Goal: Information Seeking & Learning: Understand process/instructions

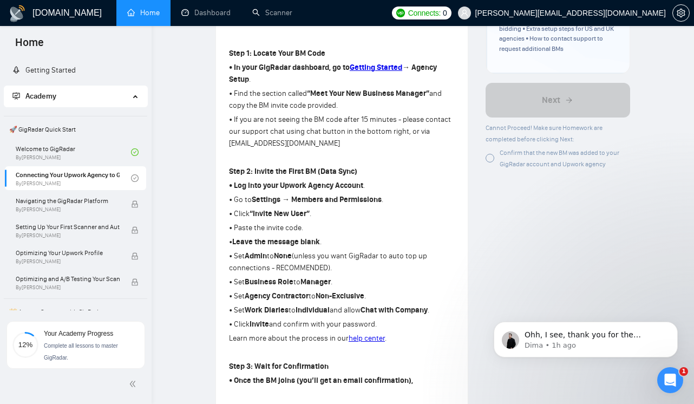
scroll to position [726, 0]
click at [546, 339] on p "Ohh, I see, thank you for the clarification! It is related to our Slack communi…" at bounding box center [595, 335] width 140 height 11
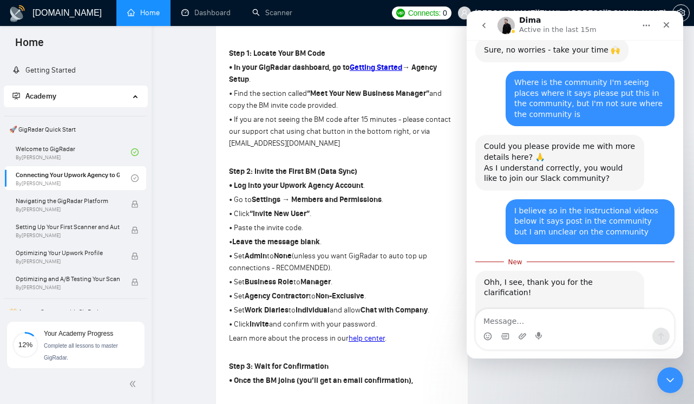
scroll to position [735, 0]
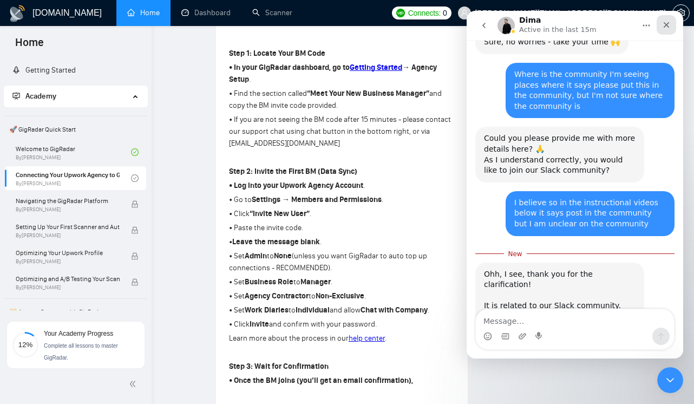
drag, startPoint x: 671, startPoint y: 27, endPoint x: 1159, endPoint y: 52, distance: 488.9
click at [671, 27] on div "Close" at bounding box center [666, 24] width 19 height 19
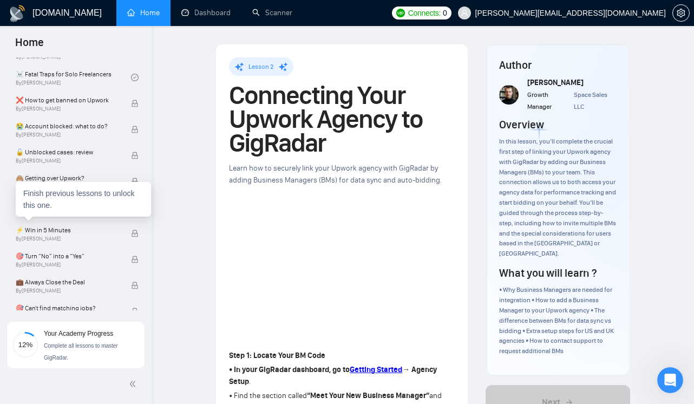
scroll to position [0, 0]
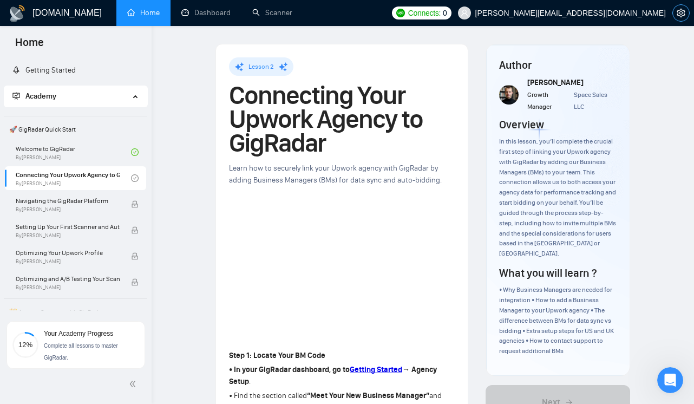
click at [679, 15] on icon "setting" at bounding box center [681, 13] width 9 height 9
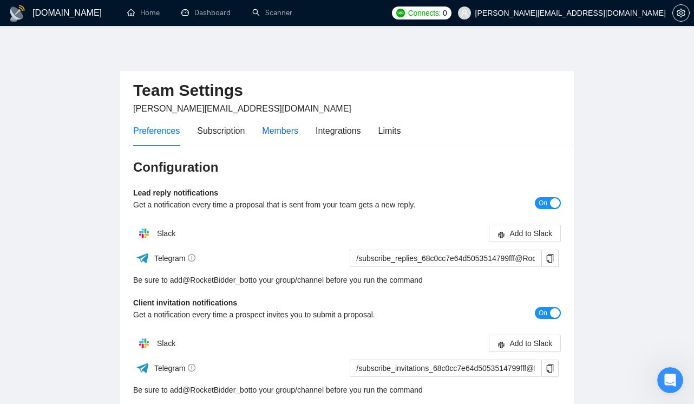
click at [285, 132] on div "Members" at bounding box center [280, 131] width 36 height 14
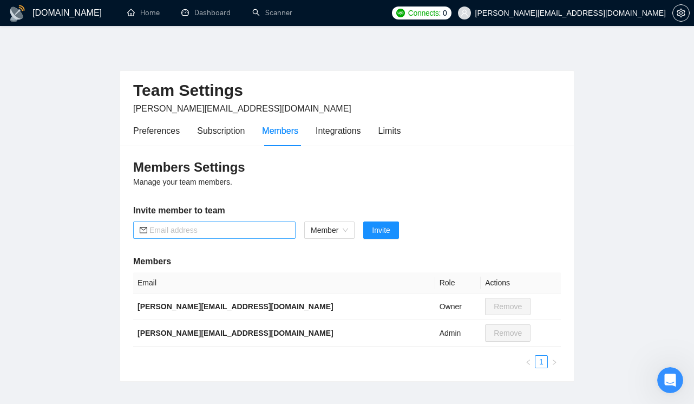
click at [235, 233] on input "text" at bounding box center [219, 230] width 140 height 12
type input "[EMAIL_ADDRESS][DOMAIN_NAME]"
click at [390, 231] on span "Invite" at bounding box center [381, 230] width 18 height 12
click at [337, 231] on span "Member" at bounding box center [329, 230] width 37 height 16
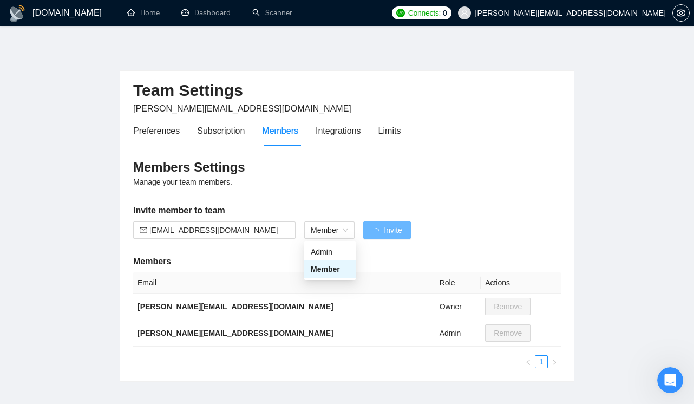
click at [390, 197] on div "Members Settings Manage your team members. Invite member to team [EMAIL_ADDRESS…" at bounding box center [347, 263] width 454 height 235
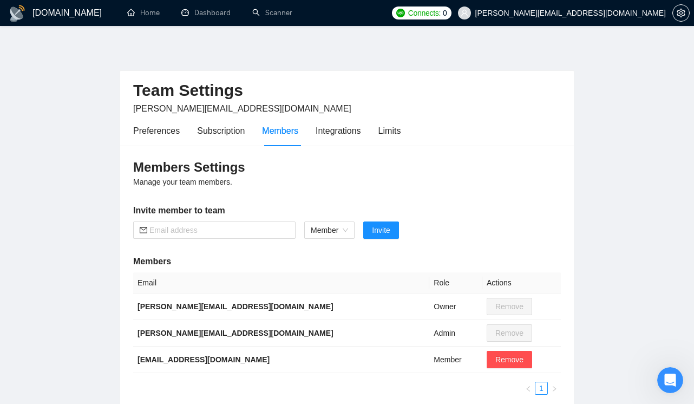
click at [62, 9] on h1 "[DOMAIN_NAME]" at bounding box center [66, 13] width 69 height 26
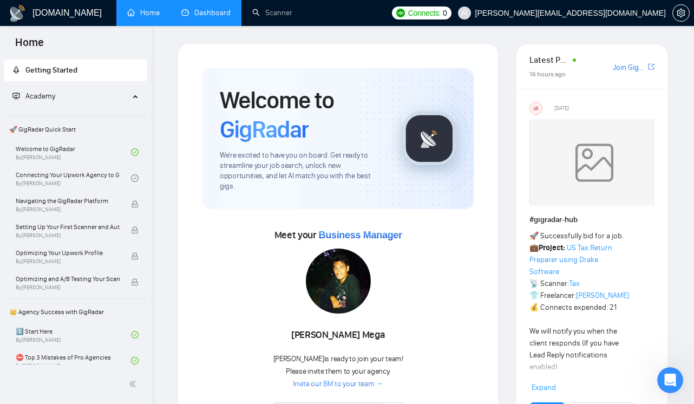
click at [211, 13] on link "Dashboard" at bounding box center [205, 12] width 49 height 9
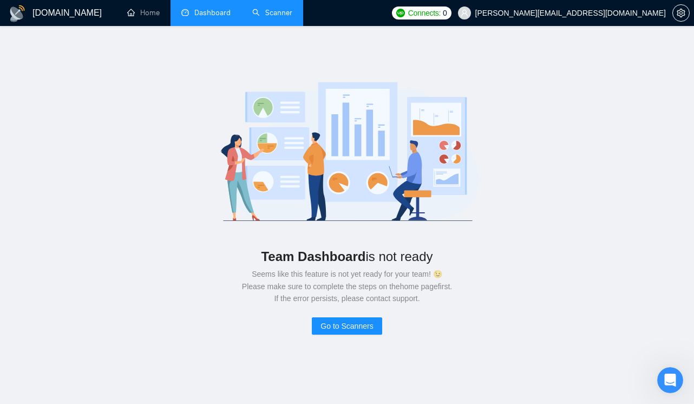
click at [279, 15] on link "Scanner" at bounding box center [272, 12] width 40 height 9
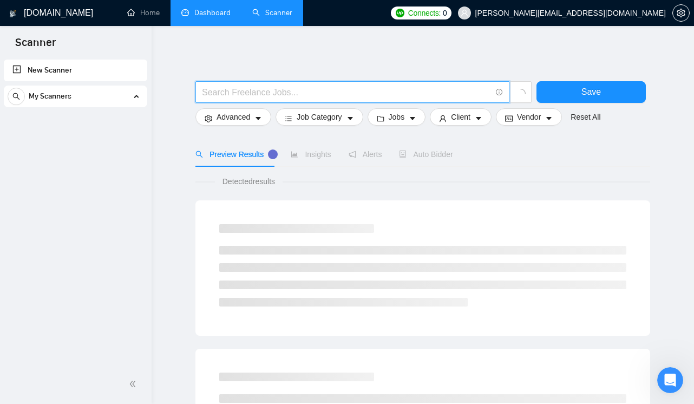
click at [273, 89] on input "text" at bounding box center [346, 93] width 289 height 14
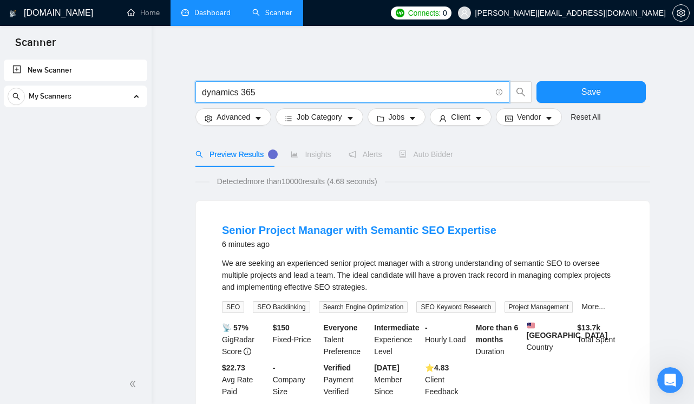
type input "dynamics 365"
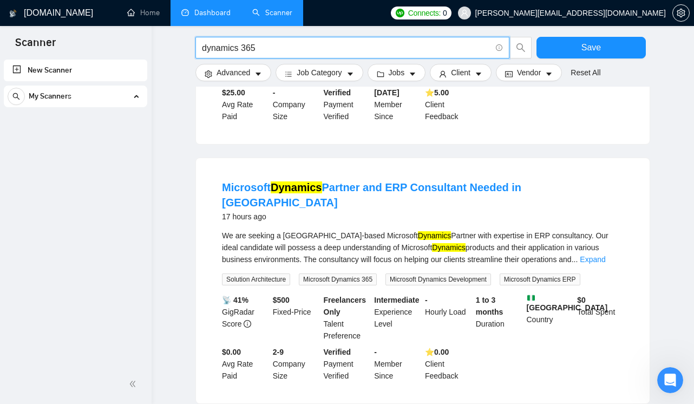
scroll to position [1088, 0]
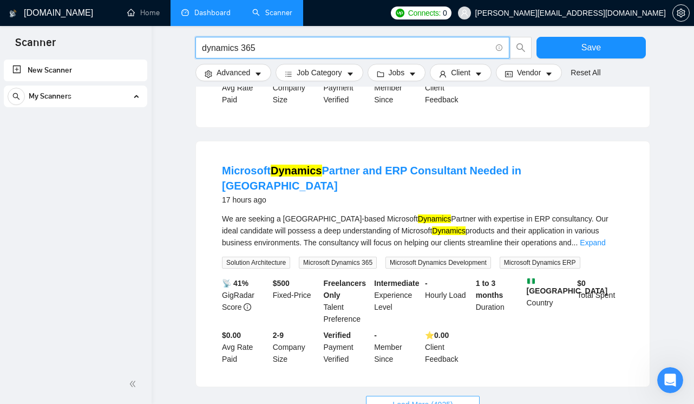
click at [414, 398] on span "Load More (4925)" at bounding box center [422, 404] width 60 height 12
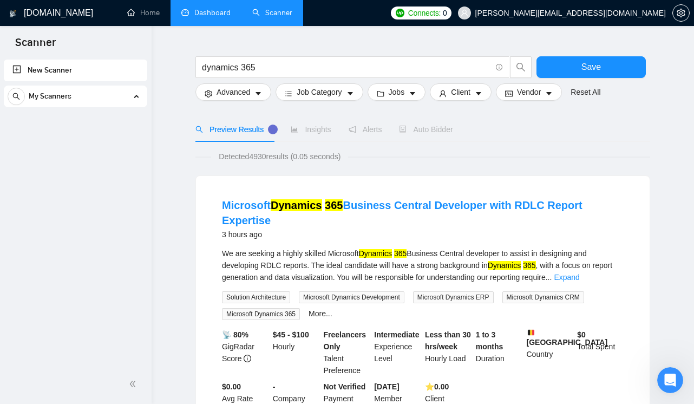
scroll to position [0, 0]
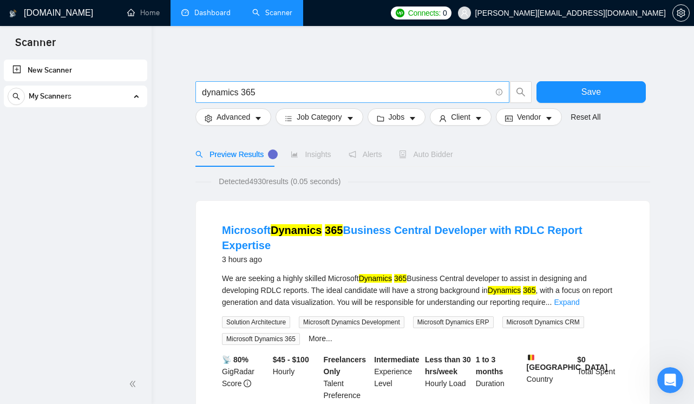
click at [248, 91] on input "dynamics 365" at bounding box center [346, 93] width 289 height 14
drag, startPoint x: 260, startPoint y: 93, endPoint x: 172, endPoint y: 93, distance: 88.8
type input "="
type input "shopify development"
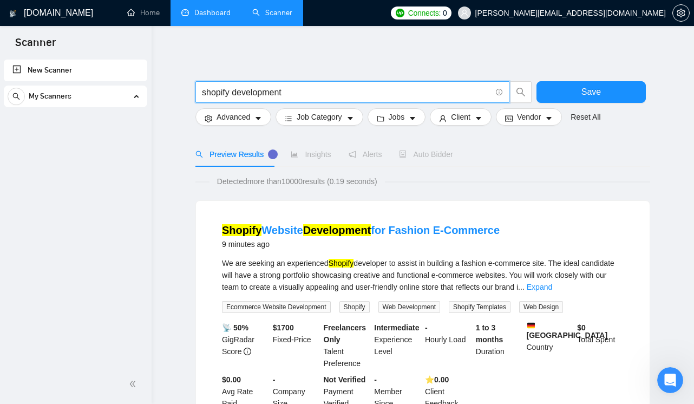
click at [312, 98] on input "shopify development" at bounding box center [346, 93] width 289 height 14
click at [241, 116] on span "Advanced" at bounding box center [234, 117] width 34 height 12
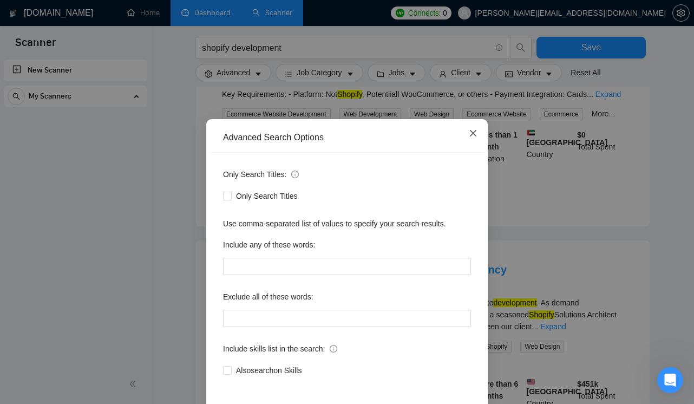
click at [470, 130] on icon "close" at bounding box center [473, 133] width 9 height 9
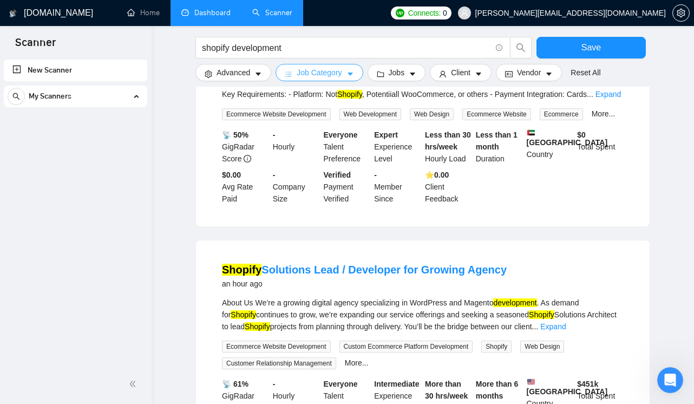
click at [322, 74] on span "Job Category" at bounding box center [319, 73] width 45 height 12
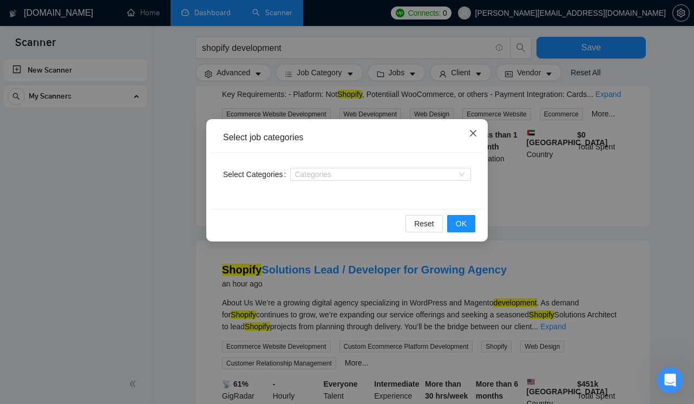
click at [474, 132] on icon "close" at bounding box center [473, 133] width 6 height 6
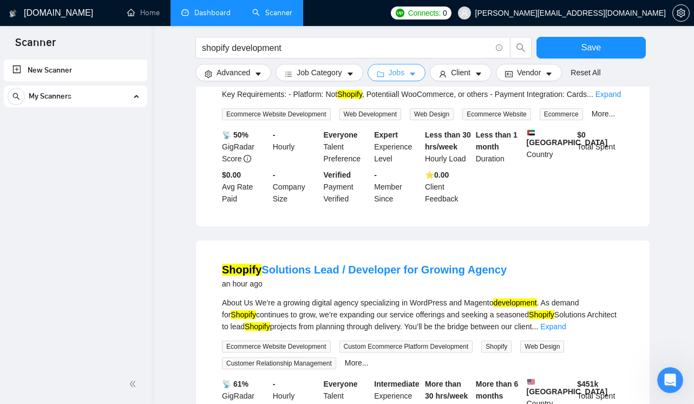
click at [403, 76] on span "Jobs" at bounding box center [397, 73] width 16 height 12
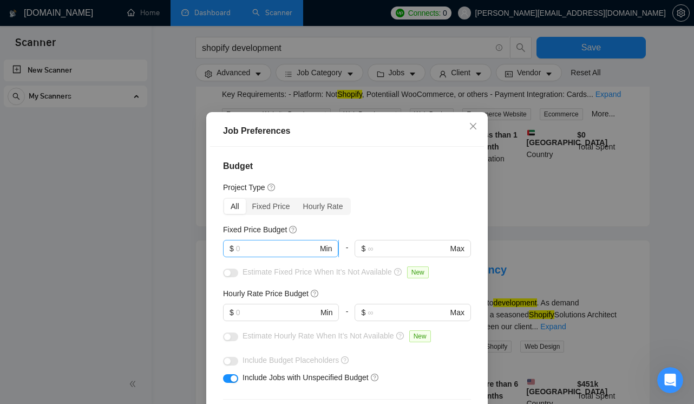
scroll to position [327, 0]
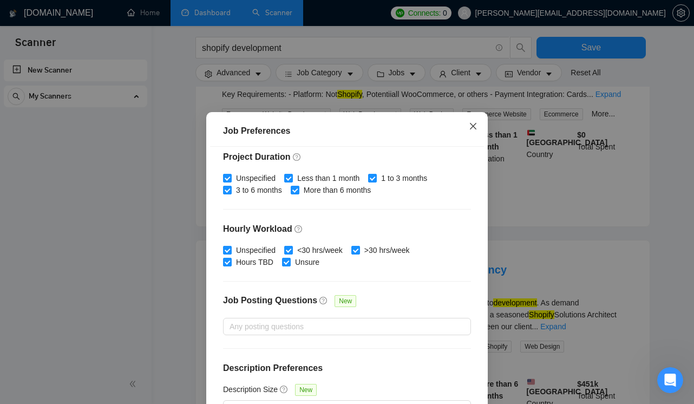
click at [469, 130] on icon "close" at bounding box center [473, 126] width 9 height 9
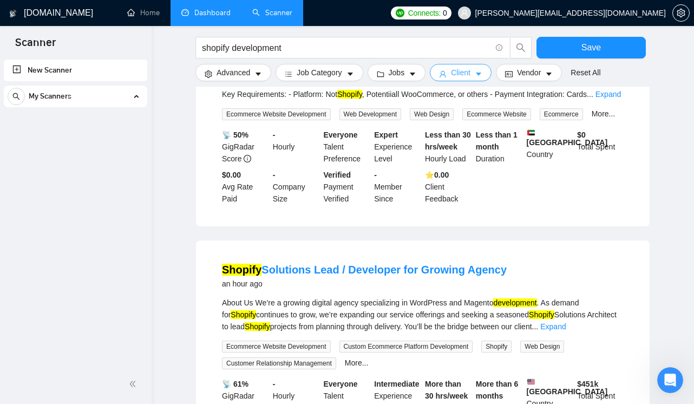
click at [466, 71] on span "Client" at bounding box center [460, 73] width 19 height 12
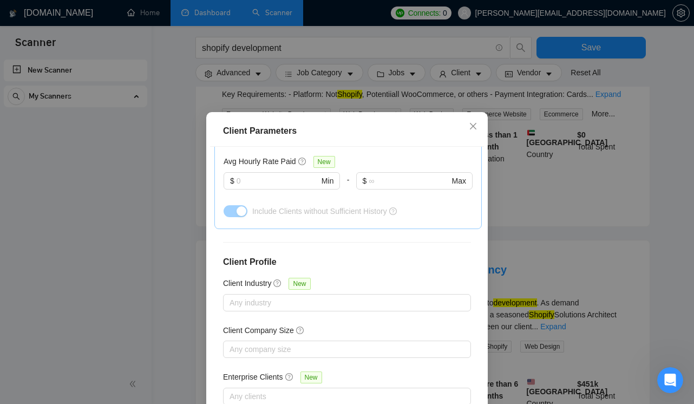
scroll to position [73, 0]
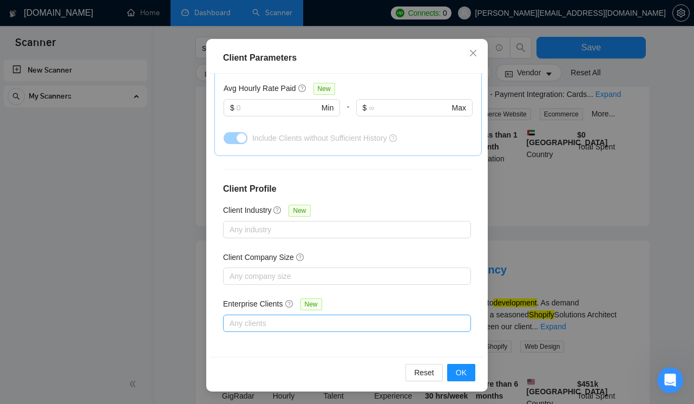
click at [313, 324] on div at bounding box center [342, 323] width 232 height 13
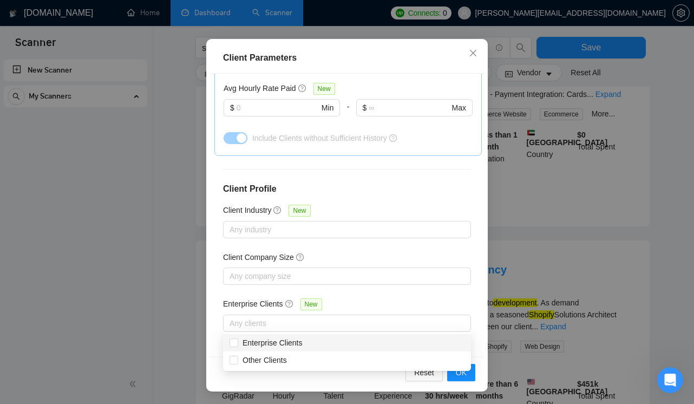
click at [589, 146] on div "Client Parameters Client Location Include Client Countries Select Exclude Clien…" at bounding box center [347, 202] width 694 height 404
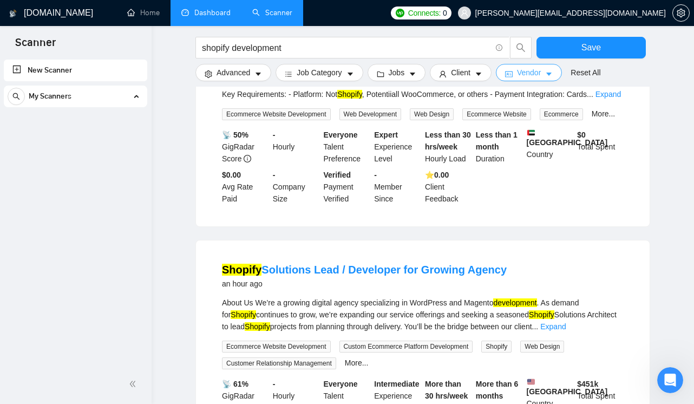
click at [541, 77] on span "Vendor" at bounding box center [529, 73] width 24 height 12
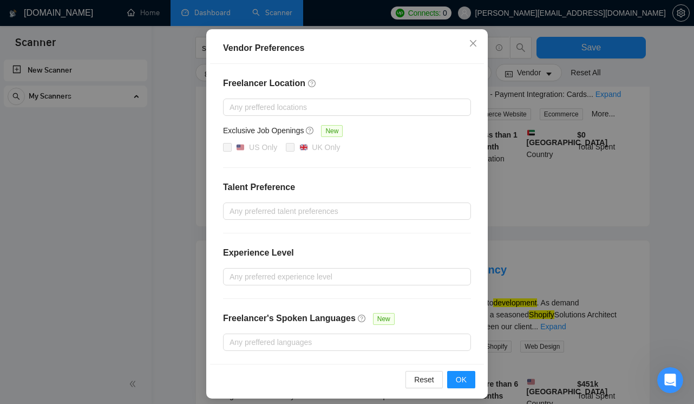
scroll to position [86, 0]
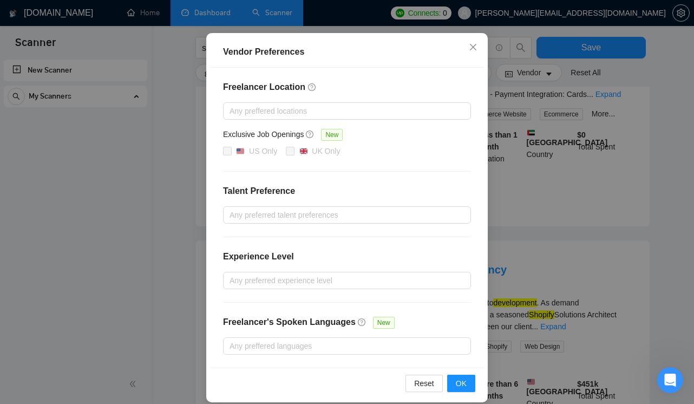
click at [359, 121] on div "Freelancer Location Any preffered locations Exclusive Job Openings New US Only …" at bounding box center [347, 218] width 274 height 300
click at [359, 117] on div at bounding box center [342, 110] width 232 height 13
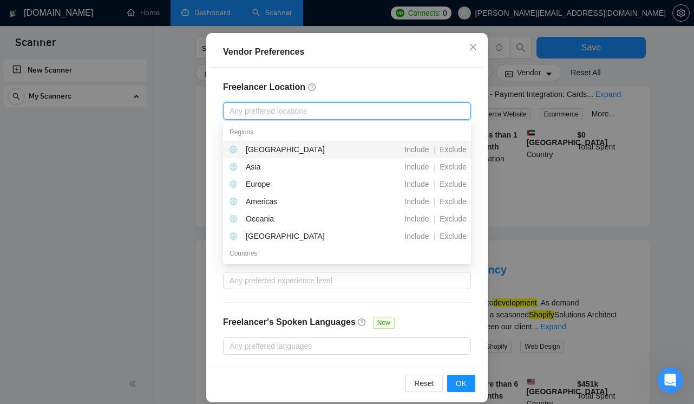
click at [359, 117] on div at bounding box center [342, 110] width 232 height 13
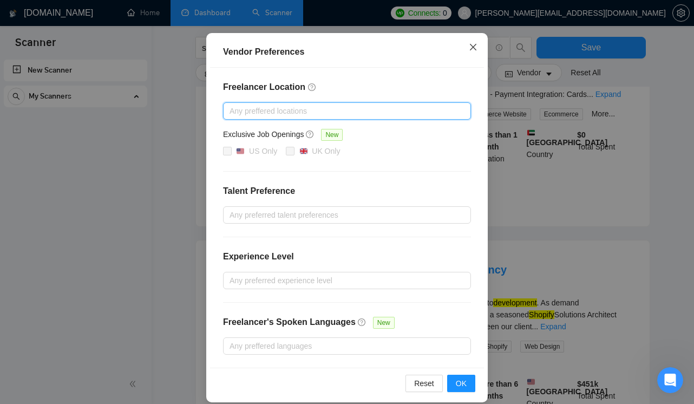
click at [475, 44] on icon "close" at bounding box center [473, 47] width 9 height 9
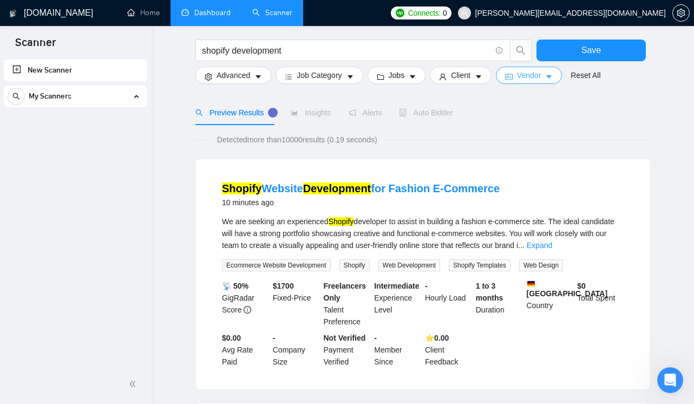
scroll to position [0, 0]
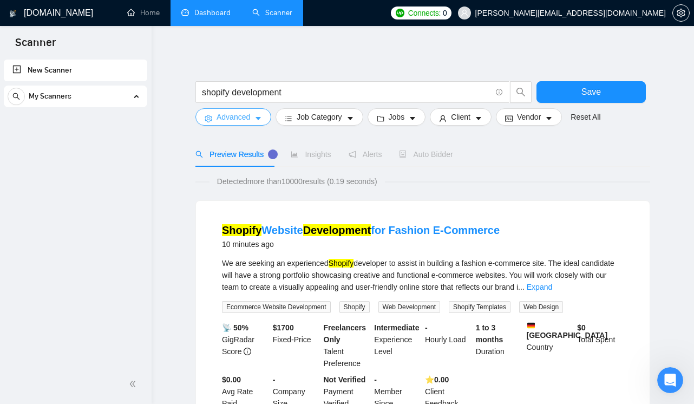
click at [254, 118] on button "Advanced" at bounding box center [233, 116] width 76 height 17
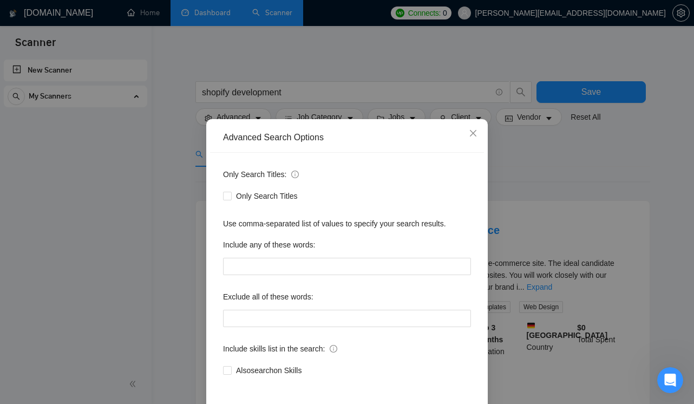
click at [155, 240] on div "Advanced Search Options Only Search Titles: Only Search Titles Use comma-separa…" at bounding box center [347, 202] width 694 height 404
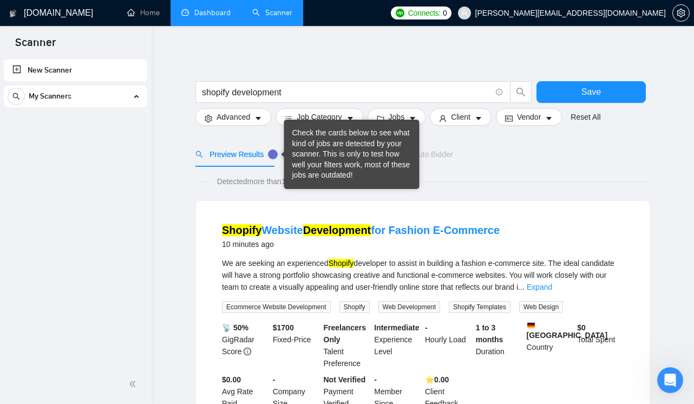
click at [303, 163] on div "Check the cards below to see what kind of jobs are detected by your scanner. Th…" at bounding box center [351, 154] width 119 height 53
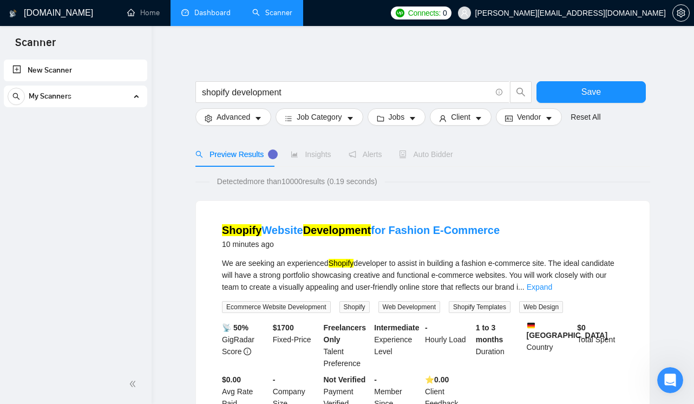
click at [307, 156] on span "Insights" at bounding box center [311, 154] width 40 height 9
click at [145, 17] on link "Home" at bounding box center [143, 12] width 32 height 9
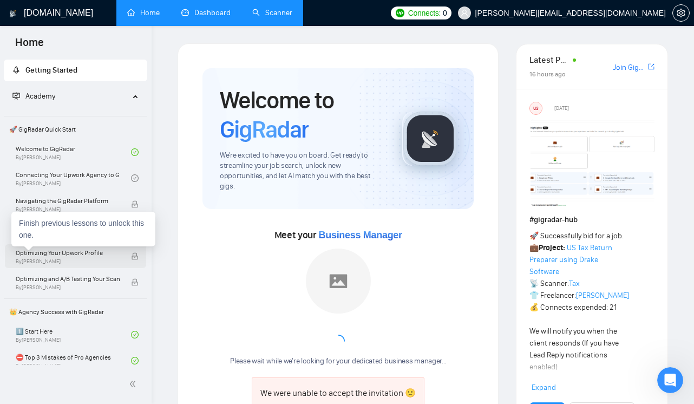
scroll to position [9, 0]
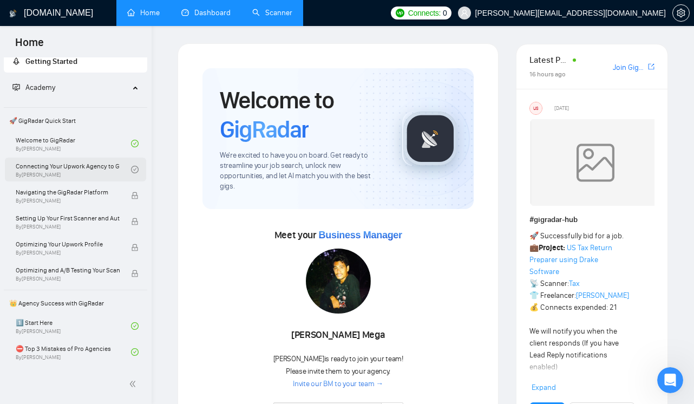
click at [89, 165] on link "Connecting Your Upwork Agency to GigRadar By [PERSON_NAME]" at bounding box center [73, 170] width 115 height 24
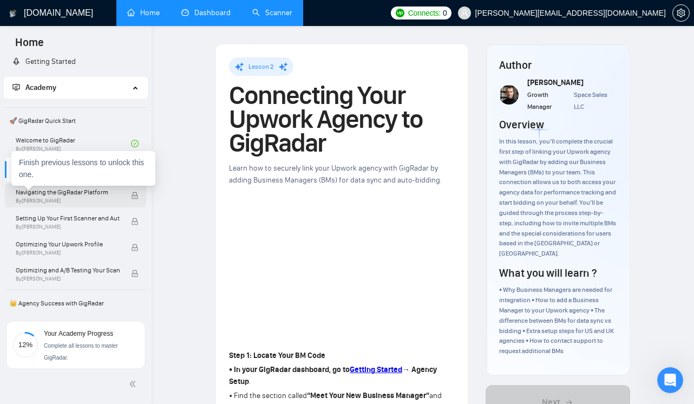
click at [63, 196] on span "Navigating the GigRadar Platform" at bounding box center [68, 192] width 104 height 11
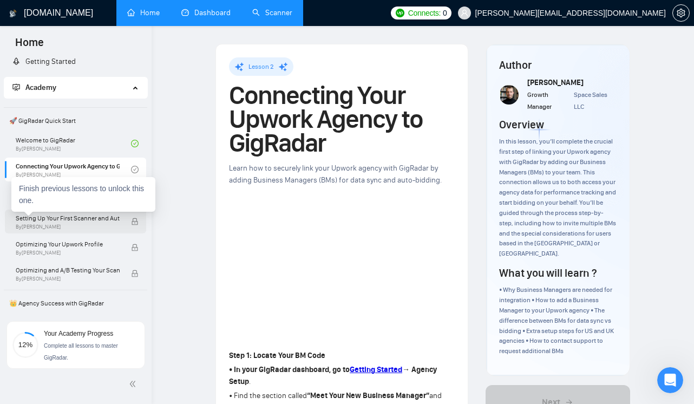
click at [73, 225] on span "By [PERSON_NAME]" at bounding box center [68, 227] width 104 height 6
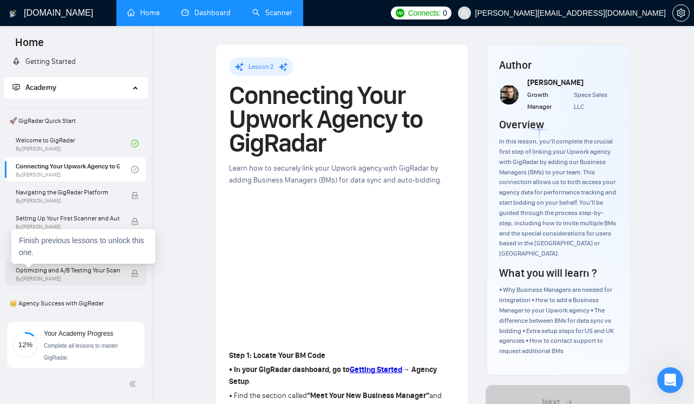
click at [98, 279] on span "By [PERSON_NAME]" at bounding box center [68, 279] width 104 height 6
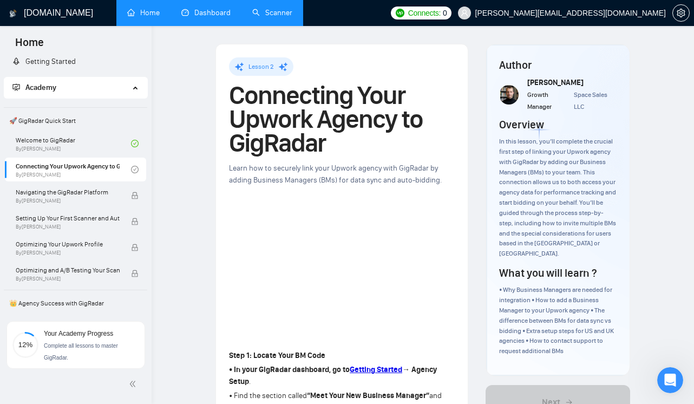
click at [263, 8] on link "Scanner" at bounding box center [272, 12] width 40 height 9
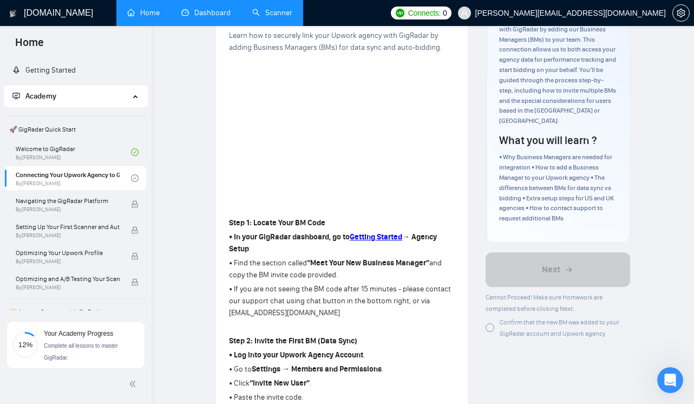
scroll to position [141, 0]
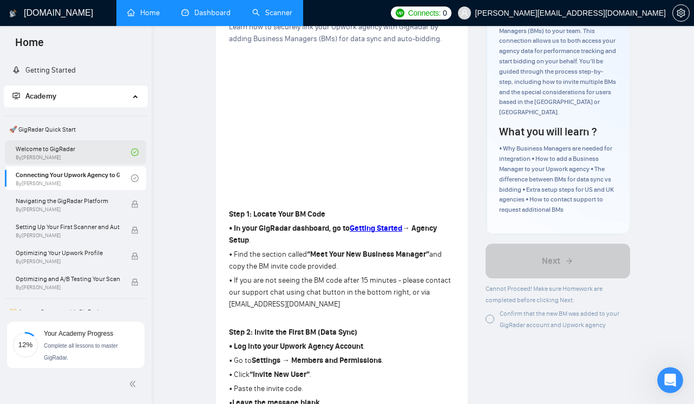
click at [51, 155] on link "Welcome to GigRadar By [PERSON_NAME]" at bounding box center [73, 152] width 115 height 24
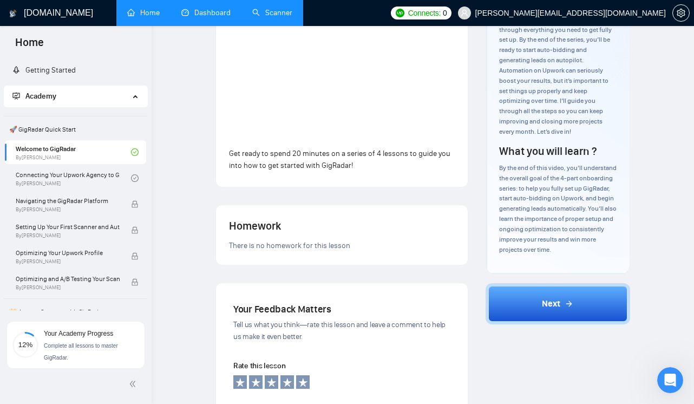
scroll to position [143, 0]
click at [54, 175] on link "Connecting Your Upwork Agency to GigRadar By [PERSON_NAME]" at bounding box center [73, 178] width 115 height 24
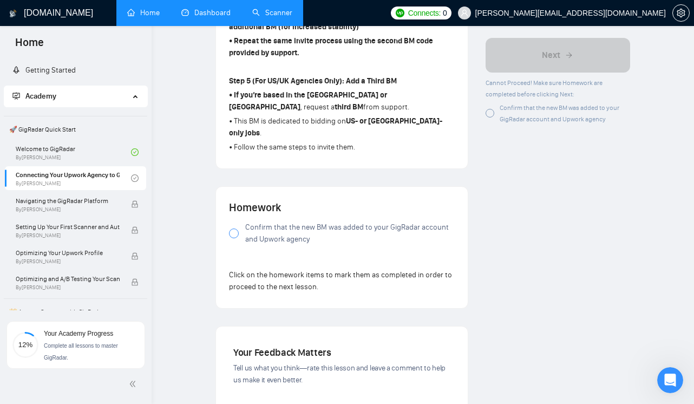
scroll to position [750, 0]
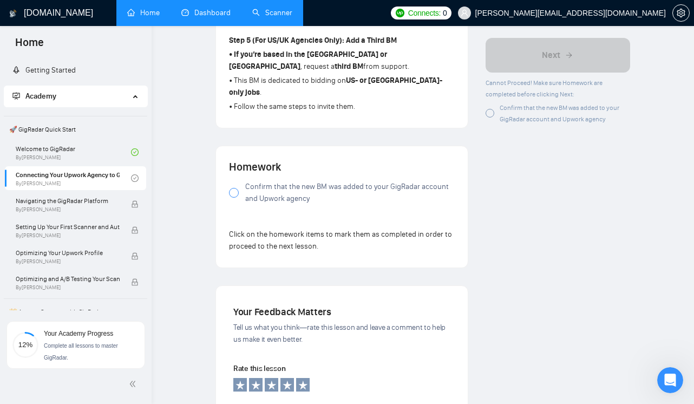
click at [265, 181] on span "Confirm that the new BM was added to your GigRadar account and Upwork agency" at bounding box center [349, 193] width 209 height 24
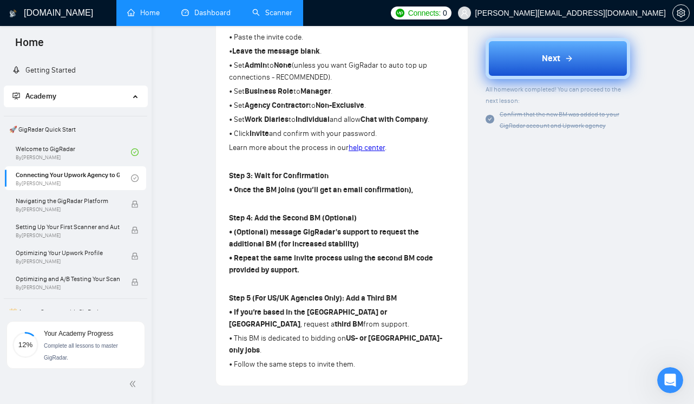
click at [551, 49] on button "Next" at bounding box center [558, 58] width 145 height 41
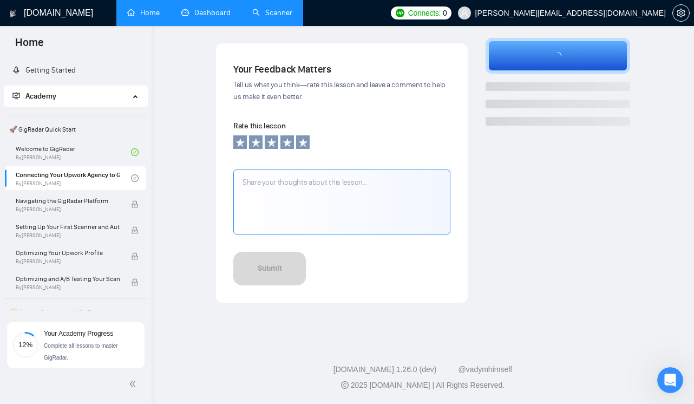
scroll to position [345, 0]
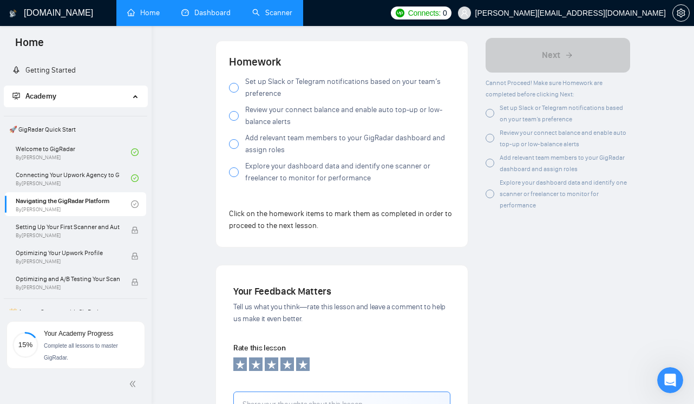
scroll to position [1023, 0]
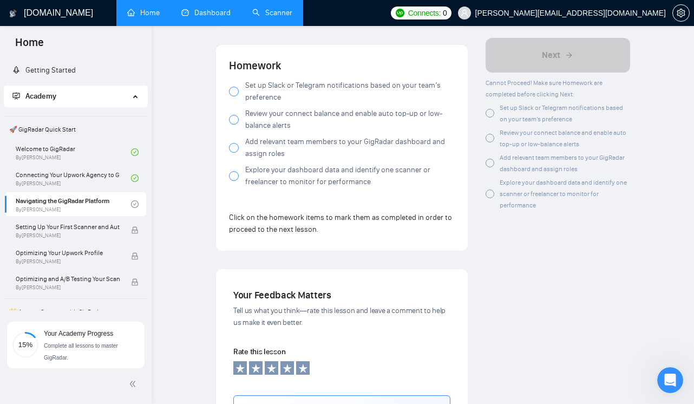
click at [253, 150] on span "Add relevant team members to your GigRadar dashboard and assign roles" at bounding box center [349, 148] width 209 height 24
click at [234, 150] on icon at bounding box center [234, 148] width 4 height 4
click at [236, 153] on div at bounding box center [234, 148] width 10 height 10
click at [234, 96] on div at bounding box center [234, 92] width 10 height 10
click at [234, 132] on label "Review your connect balance and enable auto top-up or low-balance alerts" at bounding box center [342, 120] width 226 height 24
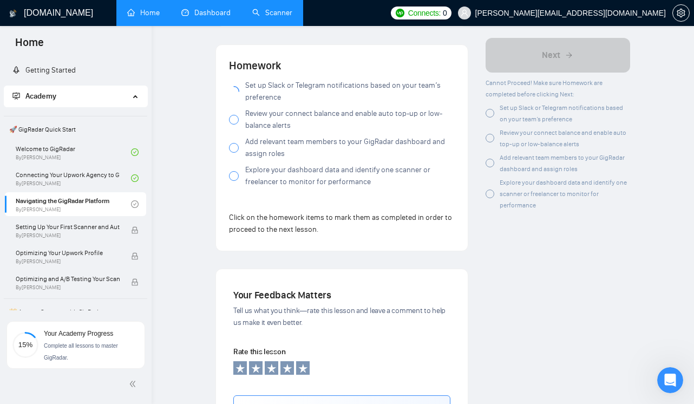
click at [234, 125] on div at bounding box center [234, 120] width 10 height 10
click at [233, 125] on div at bounding box center [234, 120] width 10 height 10
click at [233, 153] on div at bounding box center [234, 148] width 10 height 10
click at [233, 181] on div at bounding box center [234, 176] width 10 height 10
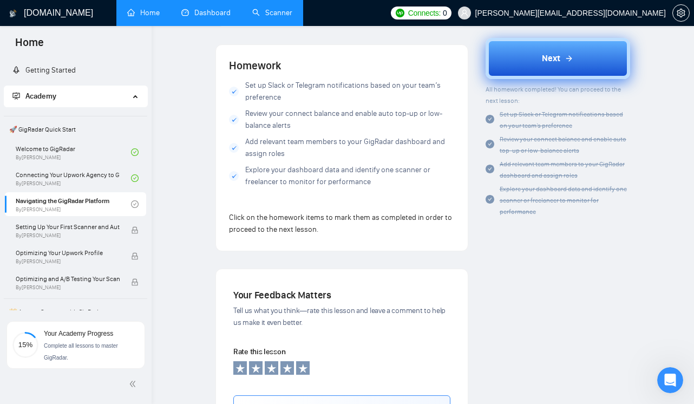
click at [505, 64] on button "Next" at bounding box center [558, 58] width 145 height 41
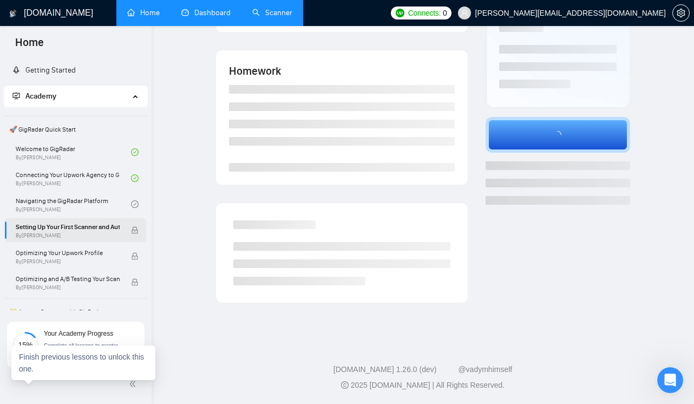
scroll to position [186, 0]
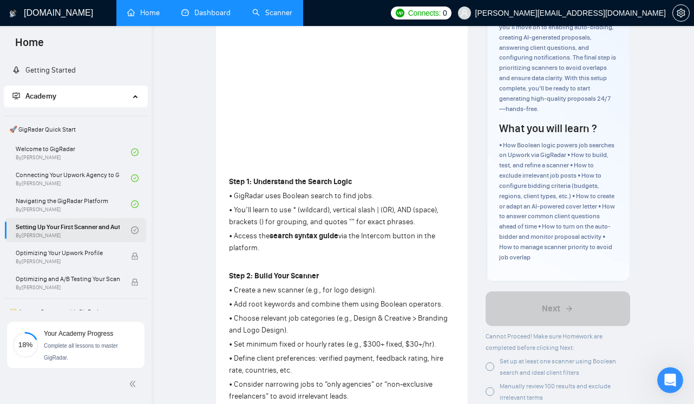
click at [93, 230] on link "Setting Up Your First Scanner and Auto-Bidder By [PERSON_NAME]" at bounding box center [73, 230] width 115 height 24
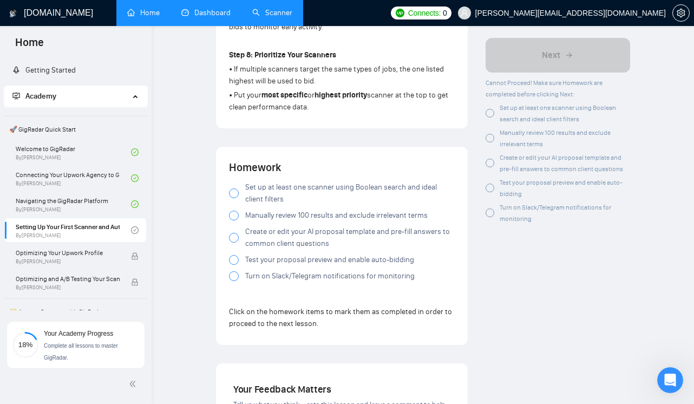
scroll to position [997, 0]
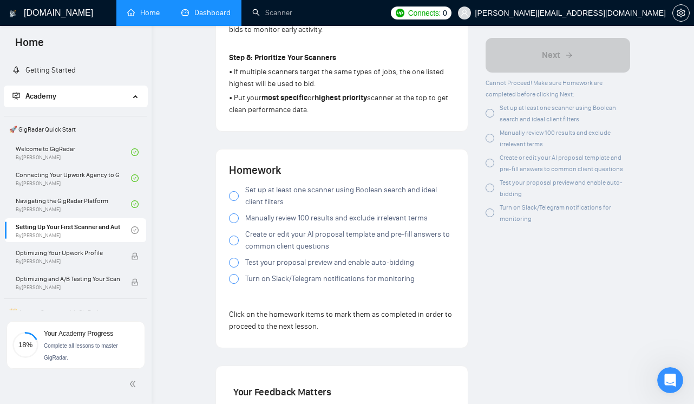
click at [68, 177] on link "Connecting Your Upwork Agency to GigRadar By [PERSON_NAME]" at bounding box center [73, 178] width 115 height 24
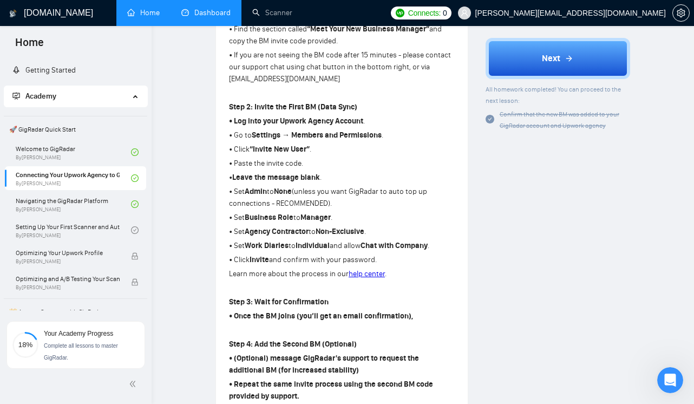
scroll to position [363, 0]
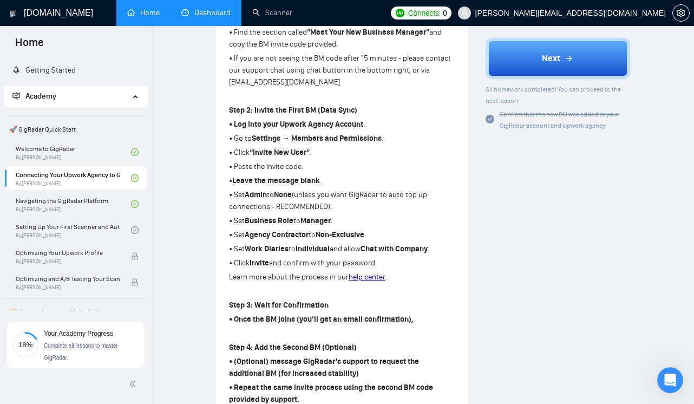
click at [331, 246] on p "• Set Work Diaries to Individual and allow Chat with Company ." at bounding box center [342, 249] width 226 height 12
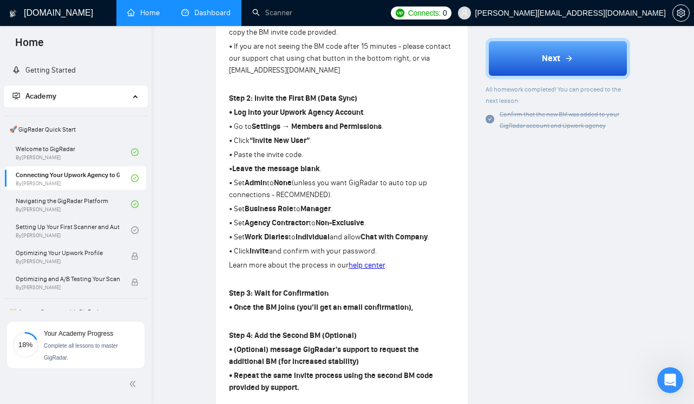
scroll to position [374, 0]
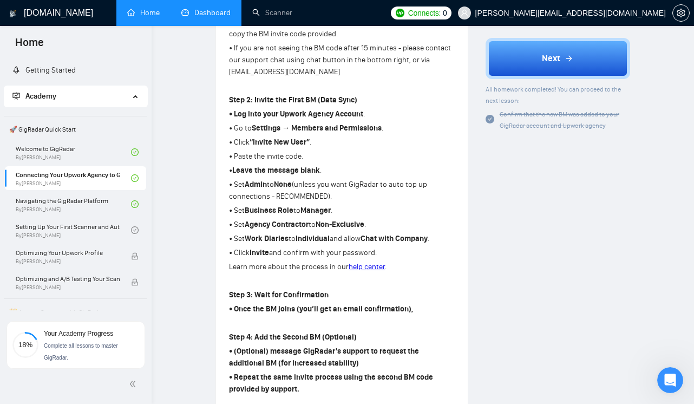
drag, startPoint x: 391, startPoint y: 259, endPoint x: 215, endPoint y: 113, distance: 228.3
click at [215, 113] on div "Lesson 2 Connecting Your Upwork Agency to GigRadar Learn how to securely link y…" at bounding box center [341, 87] width 253 height 835
copy div "• Log into your Upwork Agency Account . • Go to Settings → Members and Permissi…"
click at [666, 376] on icon "Open Intercom Messenger" at bounding box center [669, 379] width 18 height 18
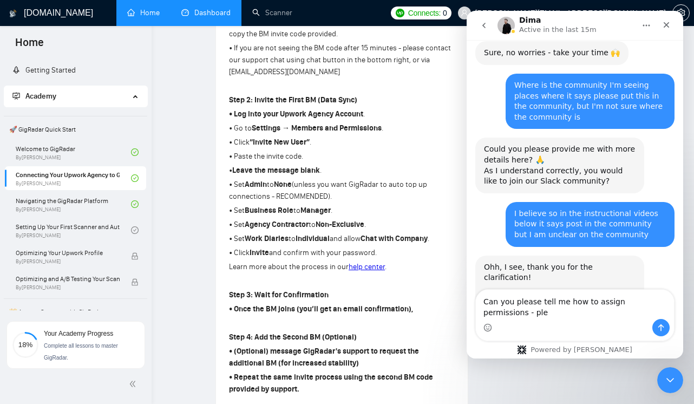
scroll to position [737, 0]
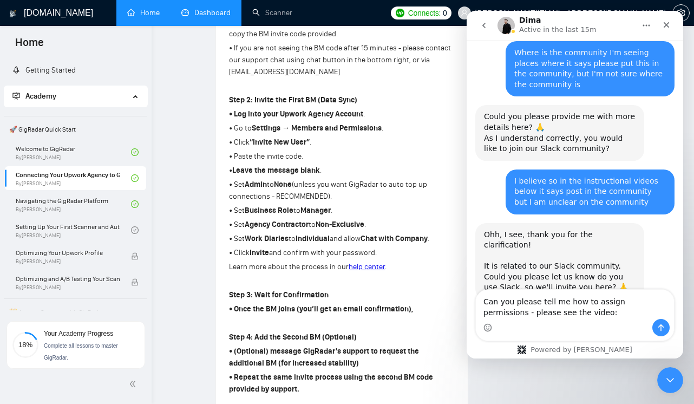
type textarea "Can you please tell me how to assign permissions - please see the video: [URL][…"
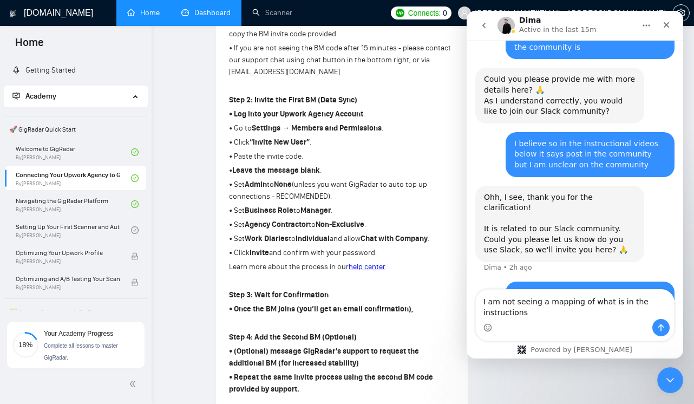
scroll to position [796, 0]
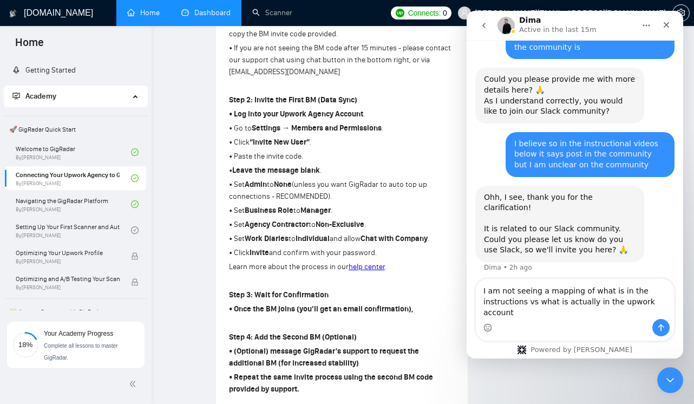
type textarea "I am not seeing a mapping of what is in the instructions vs what is actually in…"
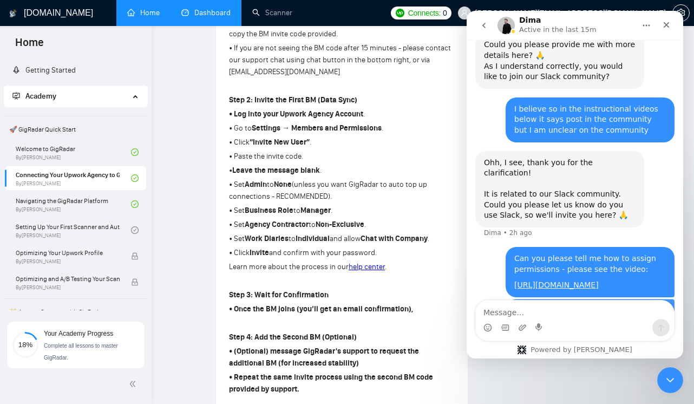
scroll to position [831, 0]
click at [368, 287] on p at bounding box center [342, 281] width 226 height 12
click at [665, 26] on icon "Close" at bounding box center [667, 25] width 6 height 6
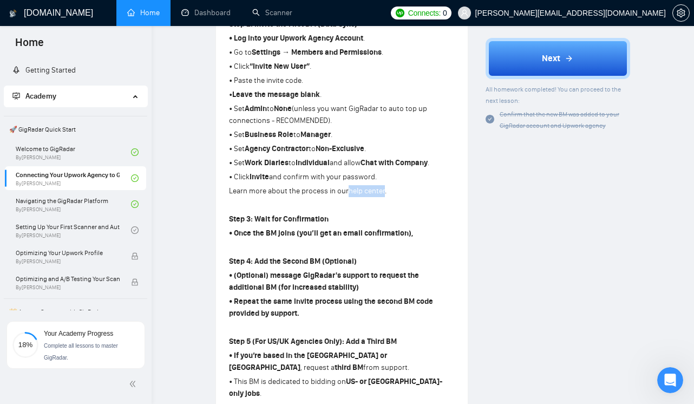
scroll to position [467, 0]
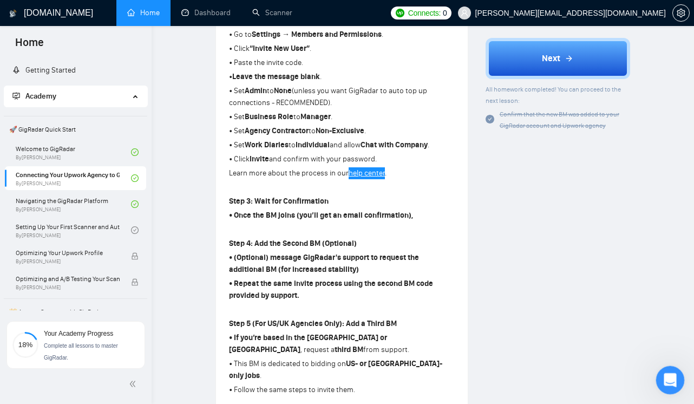
click at [674, 379] on icon "Open Intercom Messenger" at bounding box center [669, 379] width 18 height 18
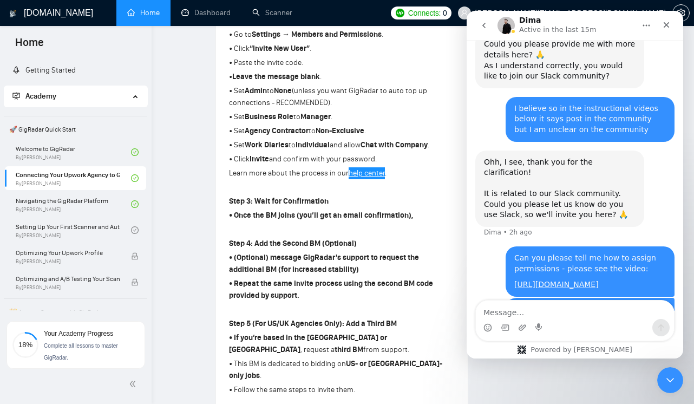
scroll to position [831, 0]
click at [670, 21] on icon "Close" at bounding box center [666, 25] width 9 height 9
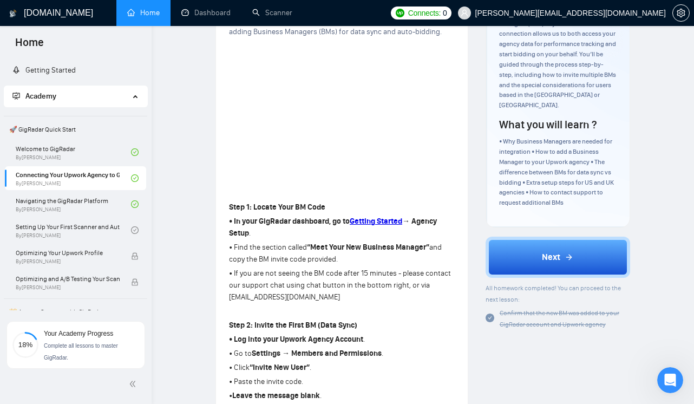
scroll to position [136, 0]
